Goal: Task Accomplishment & Management: Complete application form

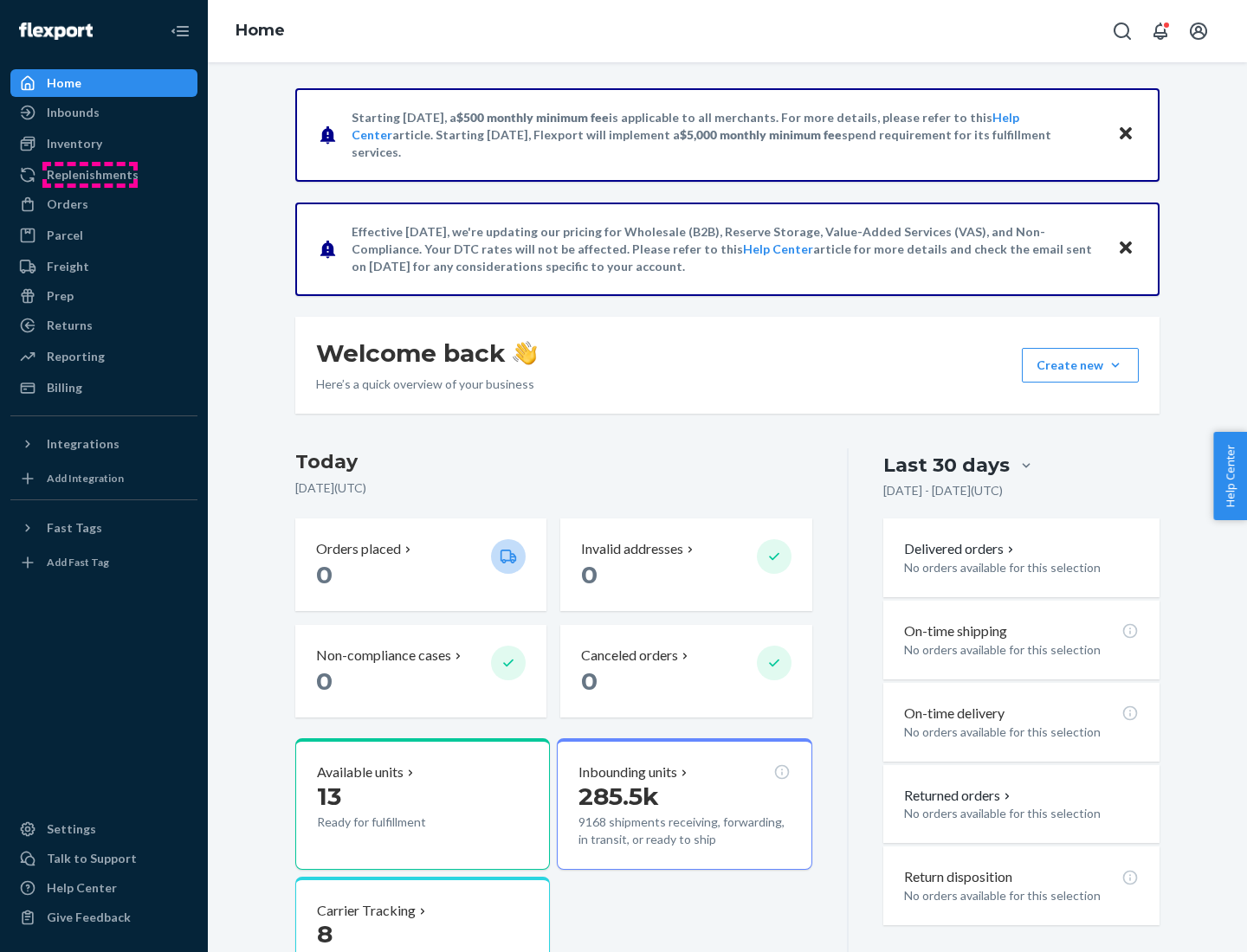
click at [90, 175] on div "Replenishments" at bounding box center [92, 174] width 92 height 17
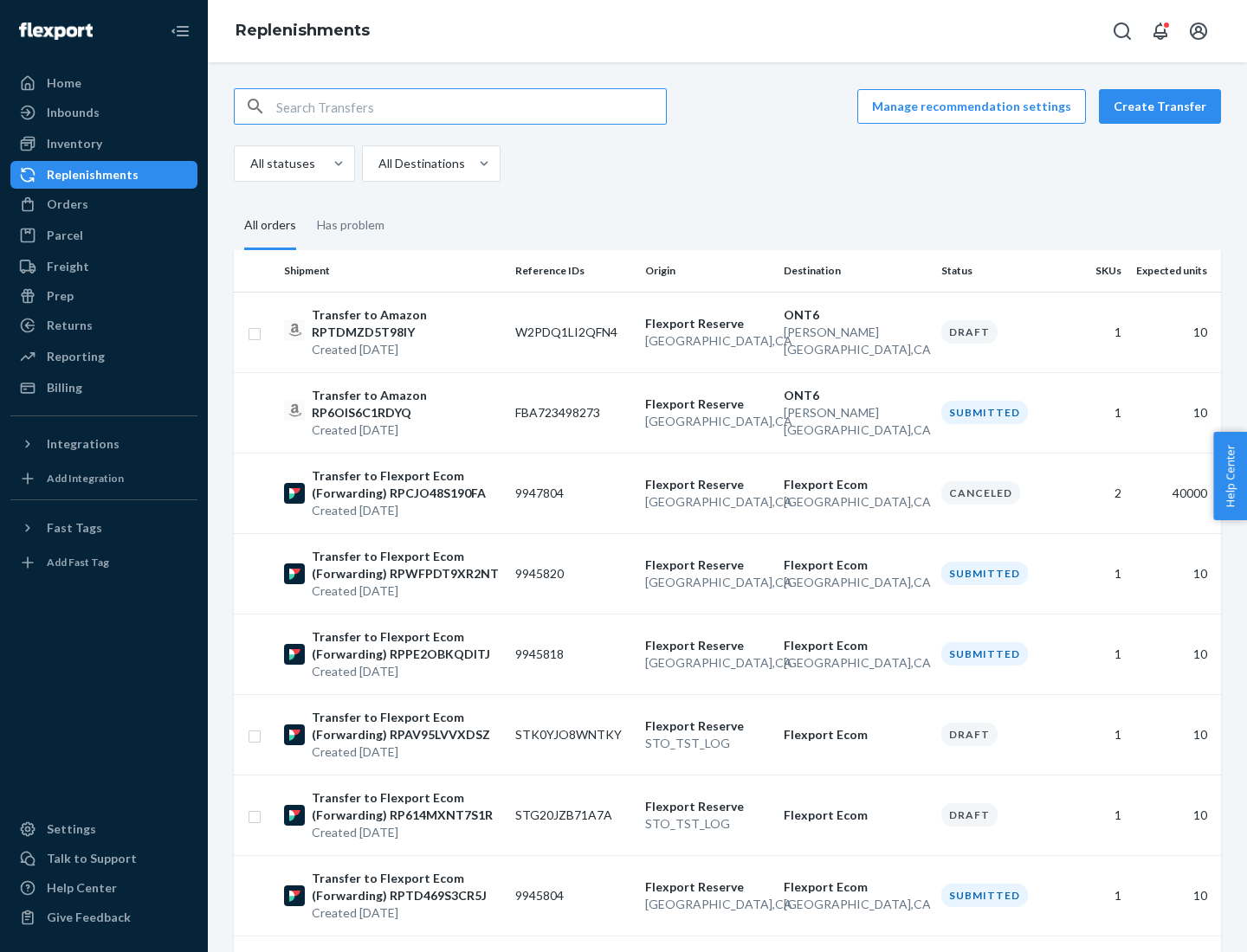
click at [1164, 107] on button "Create Transfer" at bounding box center [1160, 107] width 122 height 35
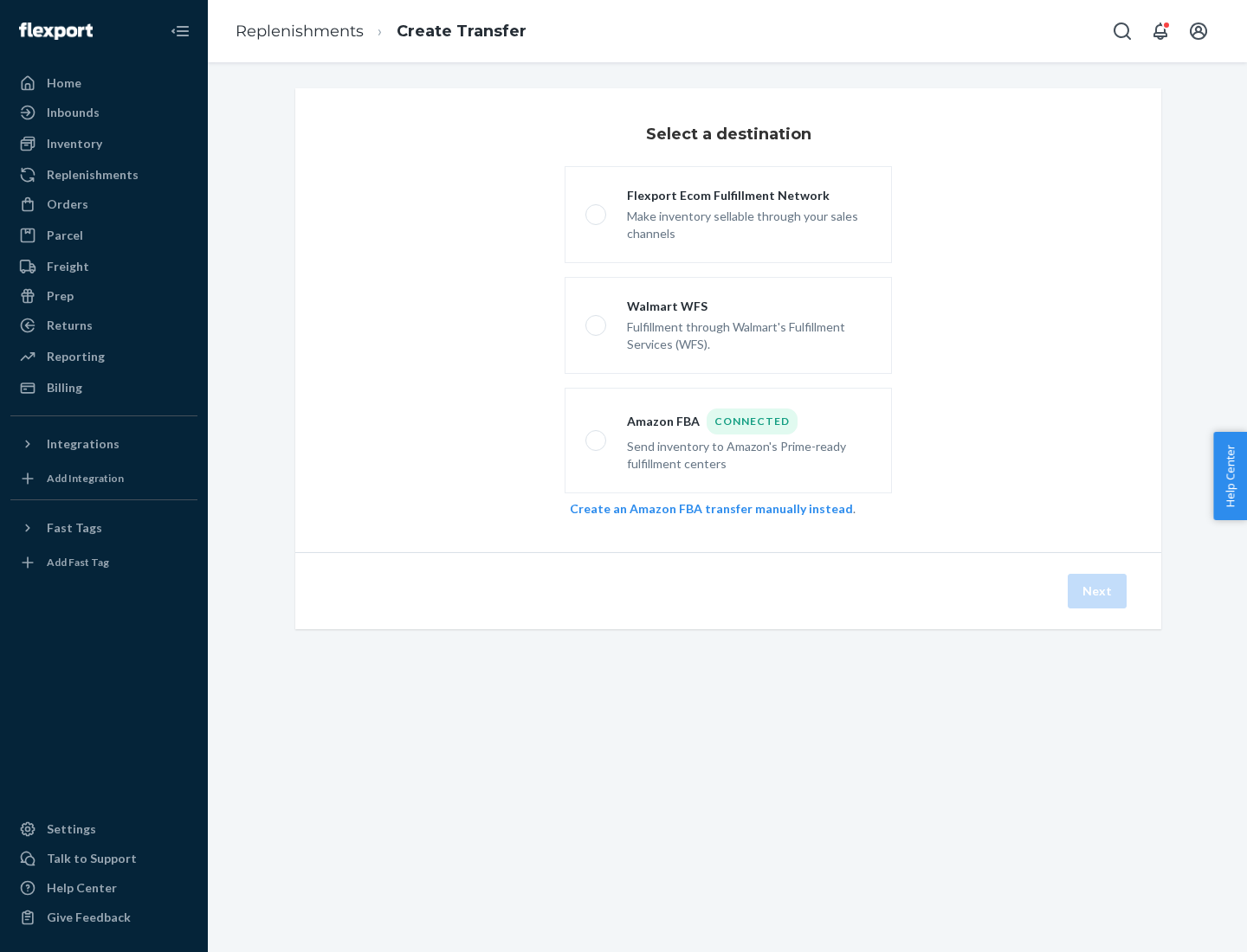
click at [702, 508] on link "Create an Amazon FBA transfer manually instead" at bounding box center [712, 509] width 283 height 15
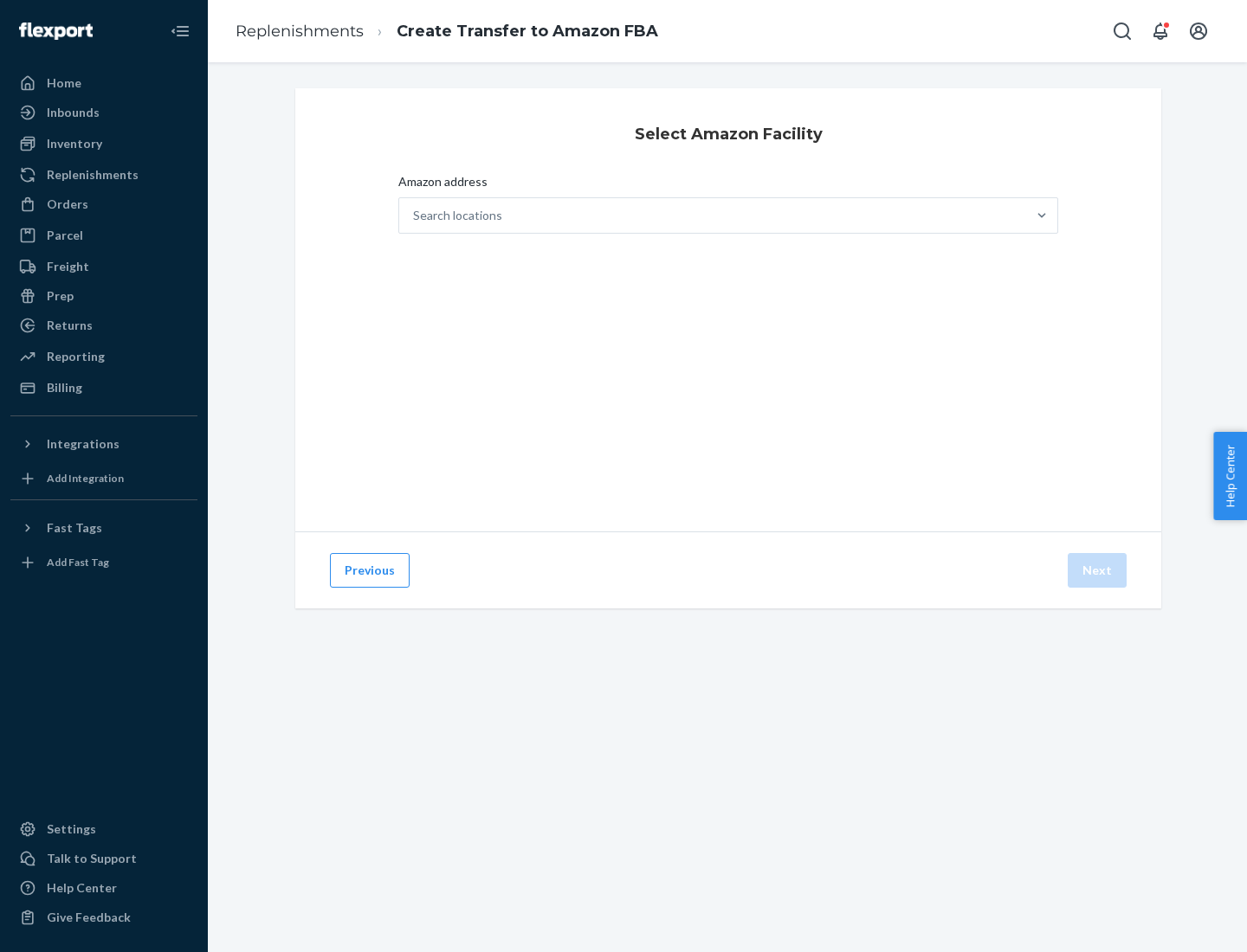
click at [712, 215] on div "Search locations" at bounding box center [712, 215] width 627 height 35
click at [415, 215] on input "Amazon address Search locations" at bounding box center [414, 215] width 2 height 17
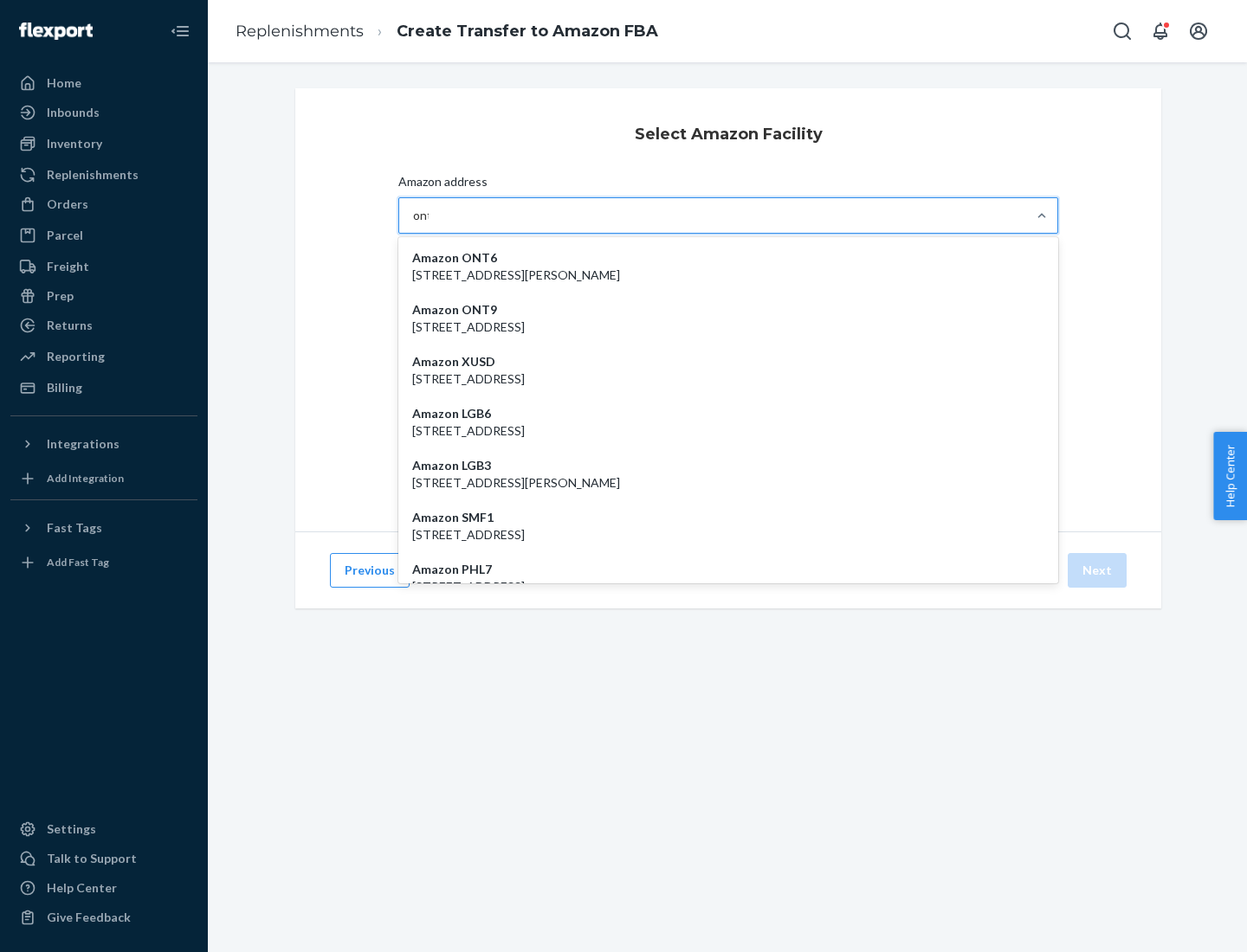
type input "ont6"
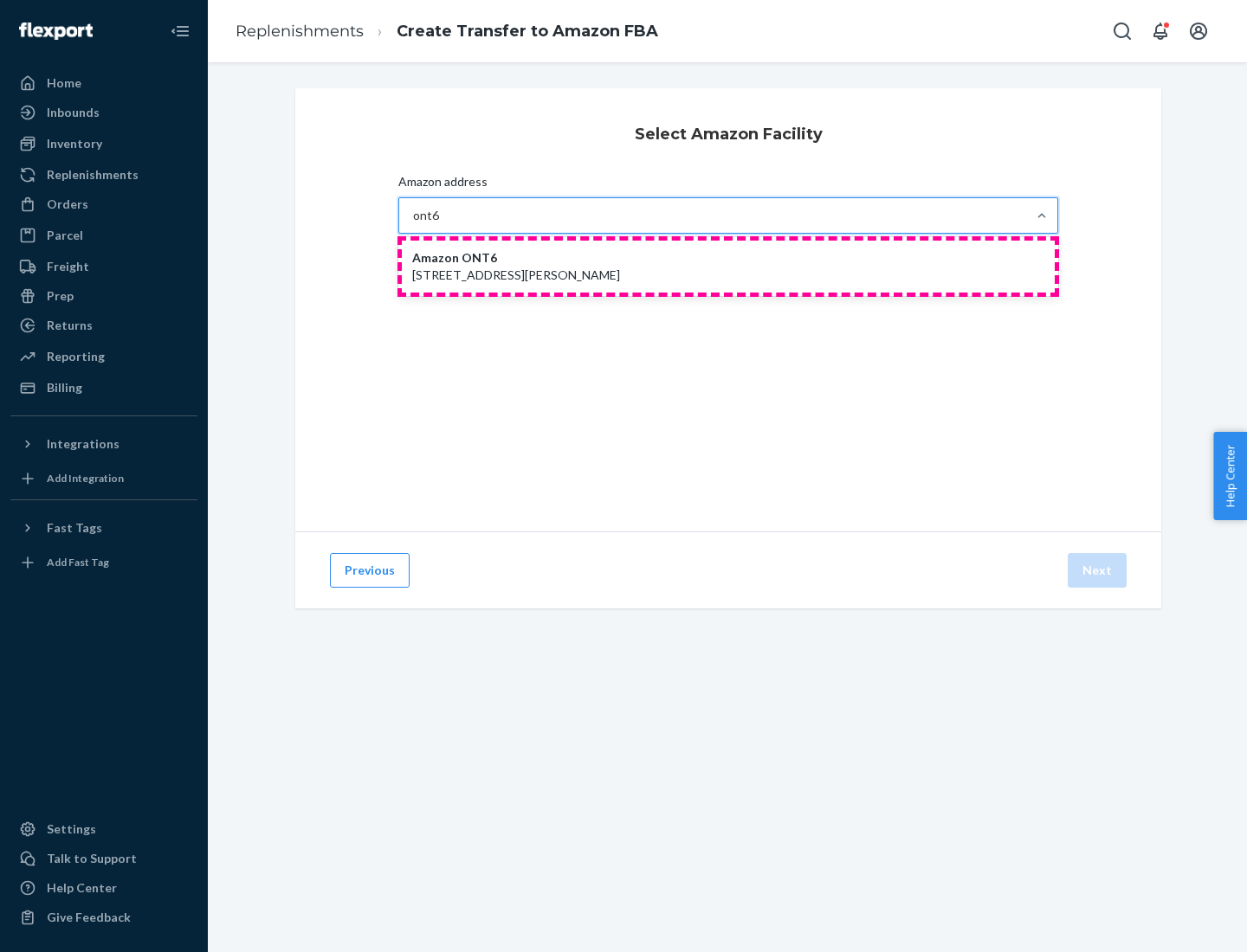
click at [728, 266] on p "[STREET_ADDRESS][PERSON_NAME]" at bounding box center [728, 274] width 632 height 17
click at [440, 224] on input "ont6" at bounding box center [426, 215] width 26 height 17
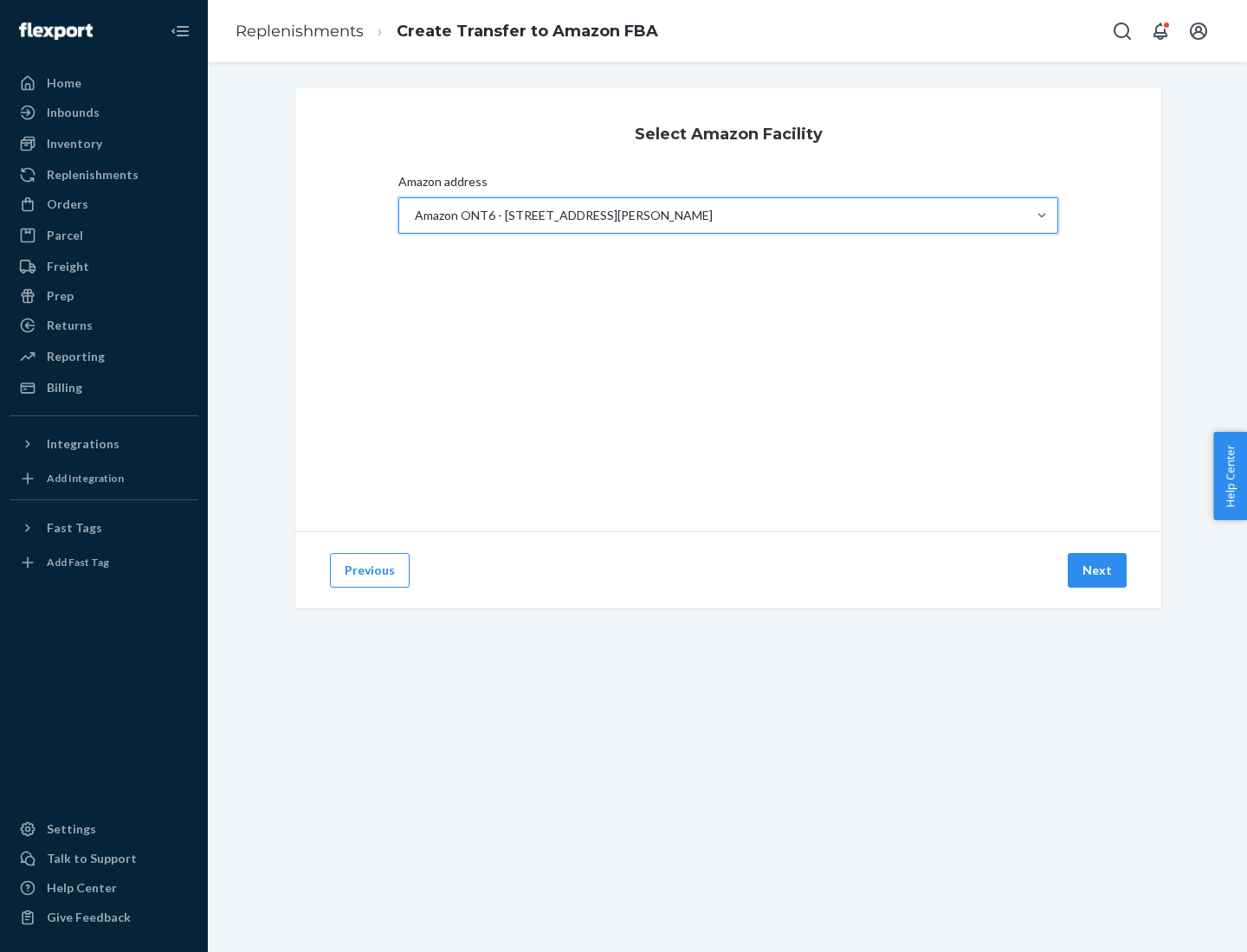
click at [1098, 571] on button "Next" at bounding box center [1097, 571] width 59 height 35
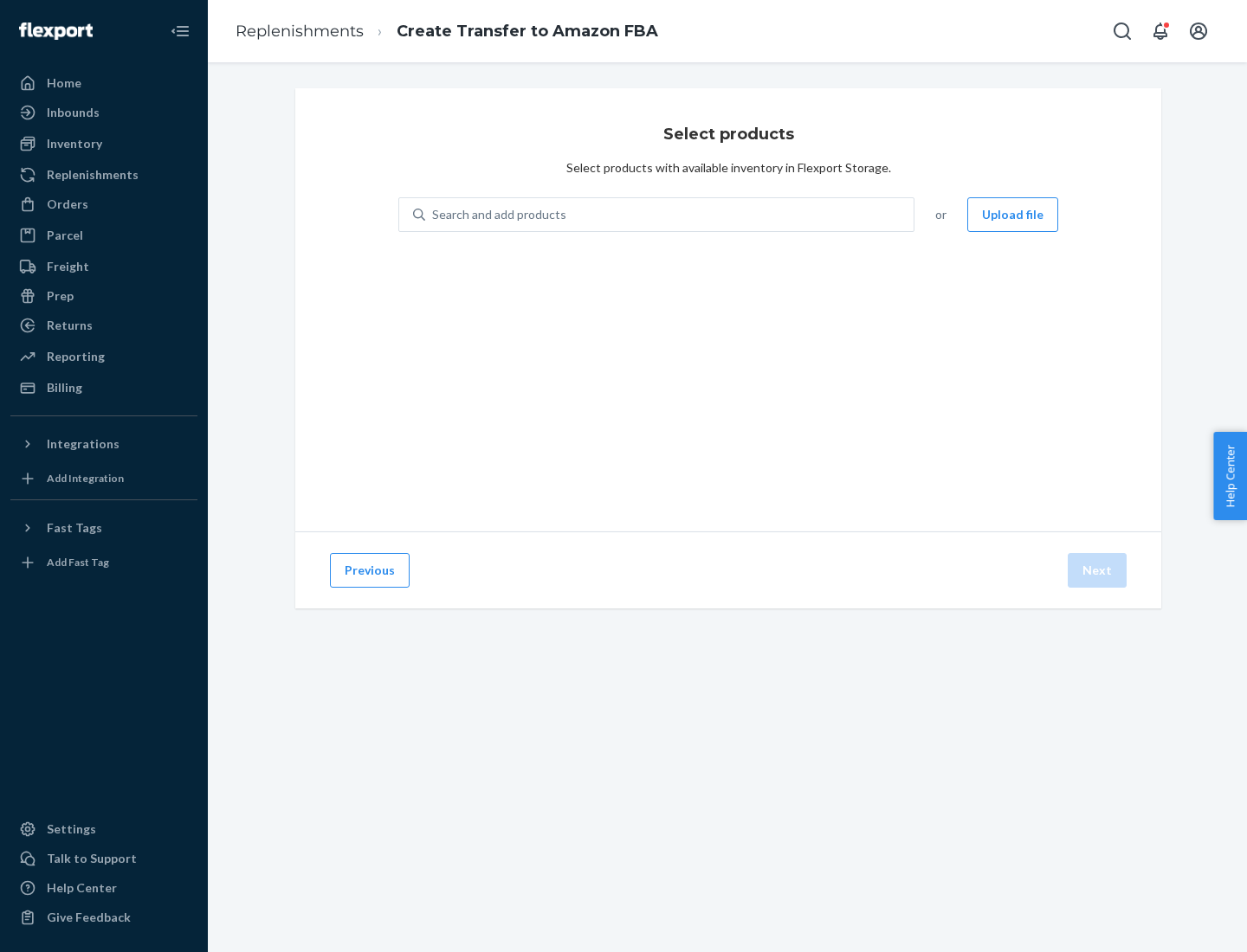
click at [497, 214] on div "Search and add products" at bounding box center [499, 214] width 134 height 17
click at [434, 214] on input "Search and add products" at bounding box center [433, 214] width 2 height 17
type input "test"
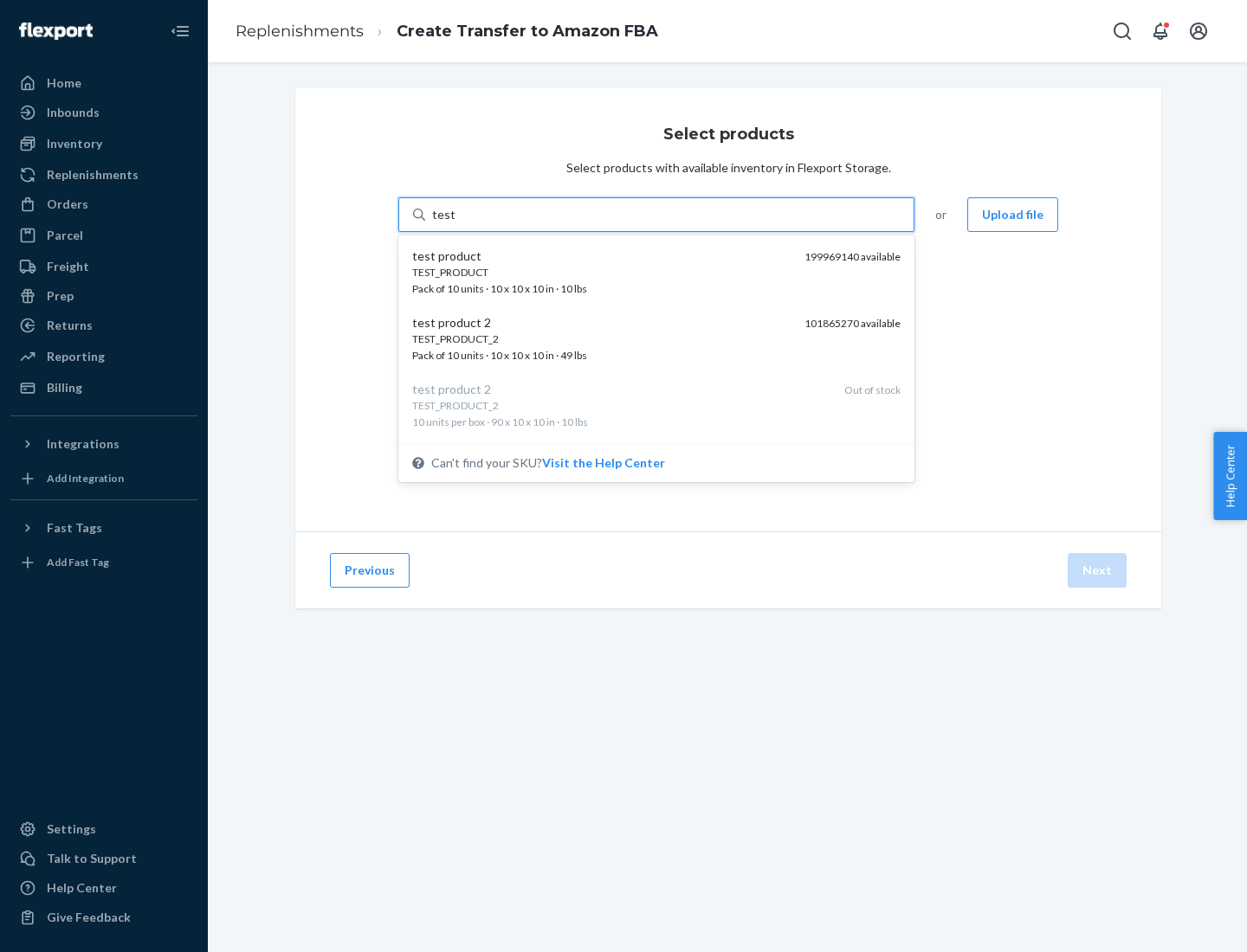
scroll to position [8, 0]
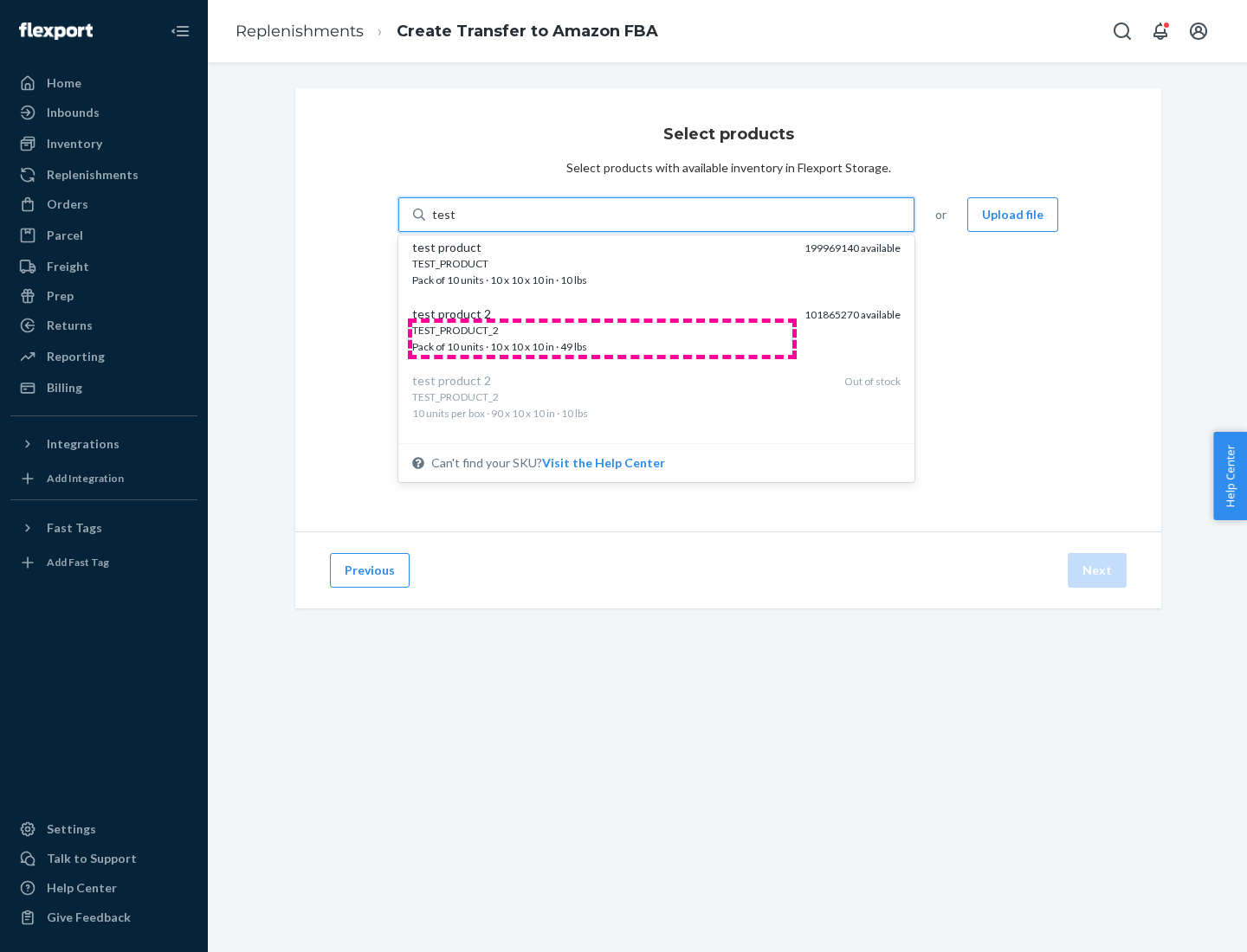
click at [602, 338] on div "TEST_PRODUCT_2 Pack of 10 units · 10 x 10 x 10 in · 49 lbs" at bounding box center [601, 338] width 379 height 32
click at [454, 223] on input "test" at bounding box center [443, 214] width 23 height 17
